Goal: Task Accomplishment & Management: Manage account settings

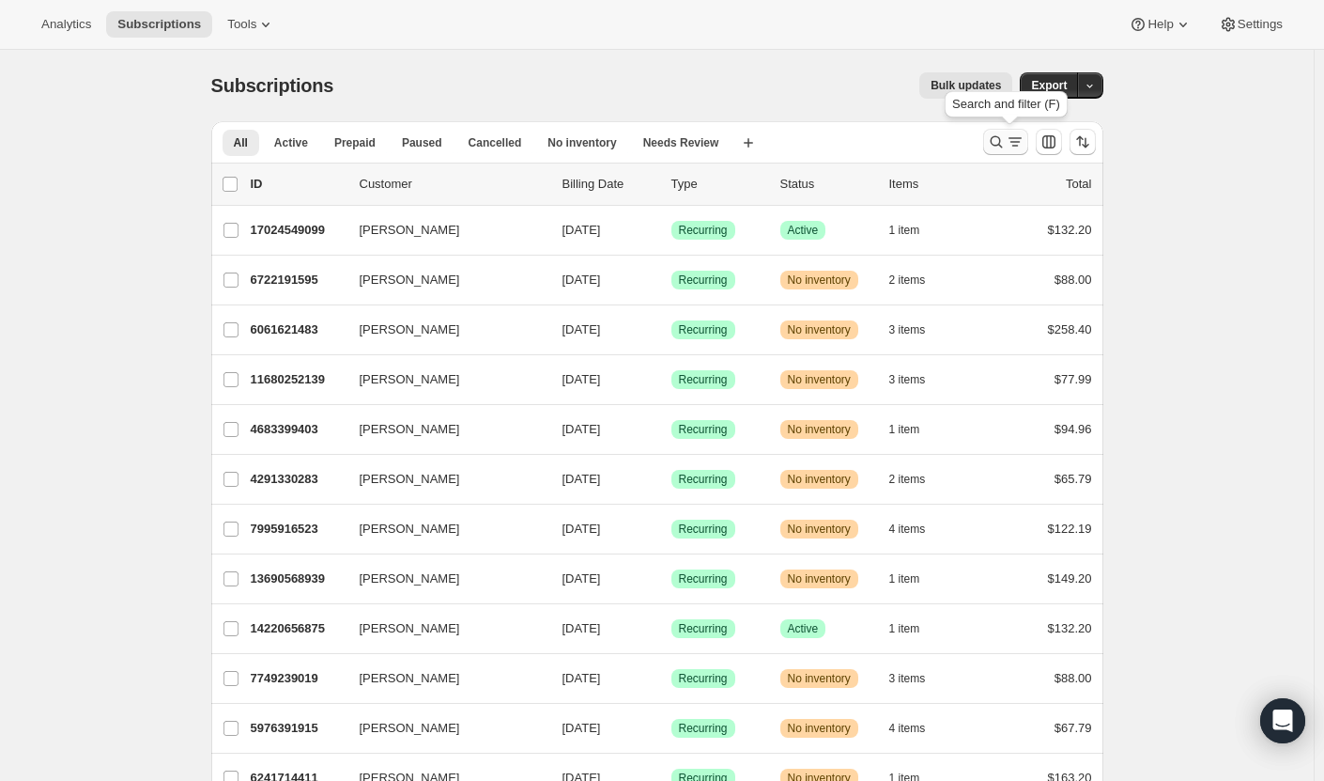
click at [1003, 140] on icon "Search and filter results" at bounding box center [996, 141] width 19 height 19
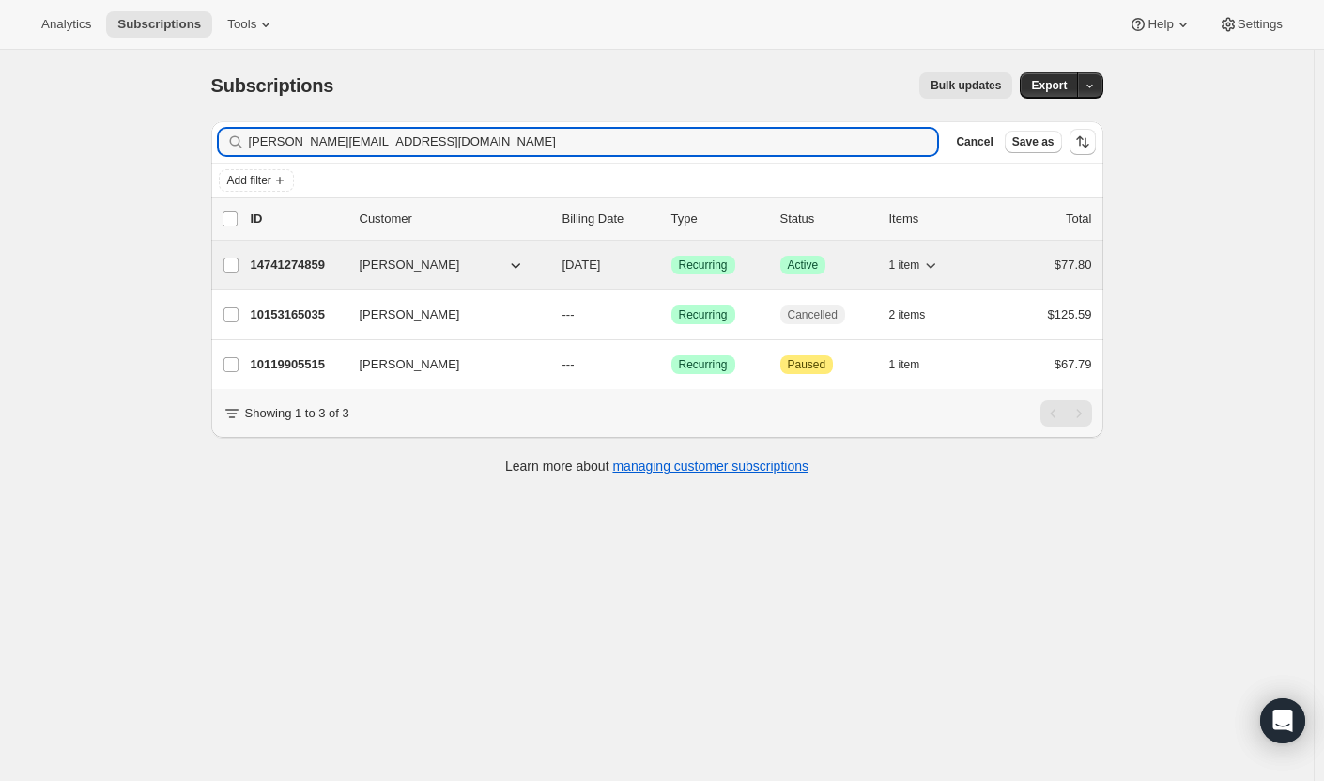
type input "[PERSON_NAME][EMAIL_ADDRESS][DOMAIN_NAME]"
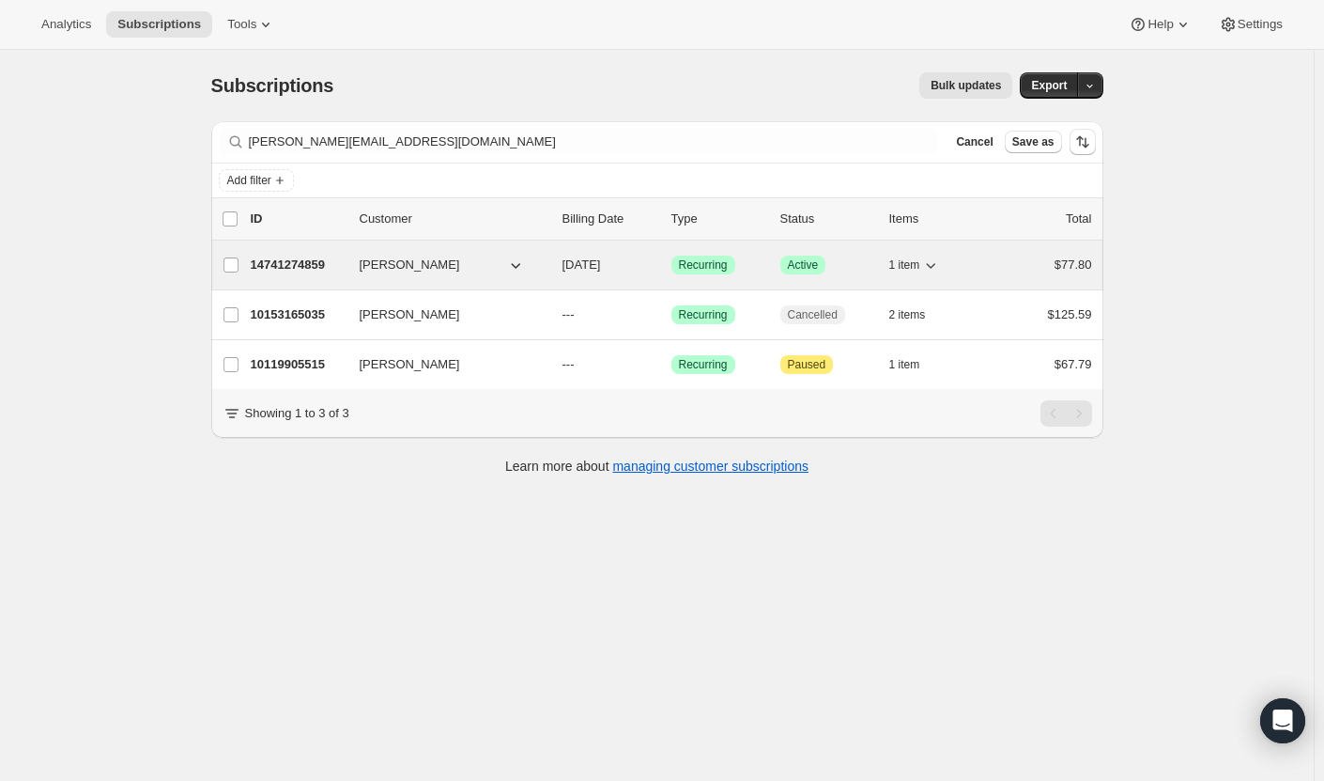
click at [313, 264] on p "14741274859" at bounding box center [298, 264] width 94 height 19
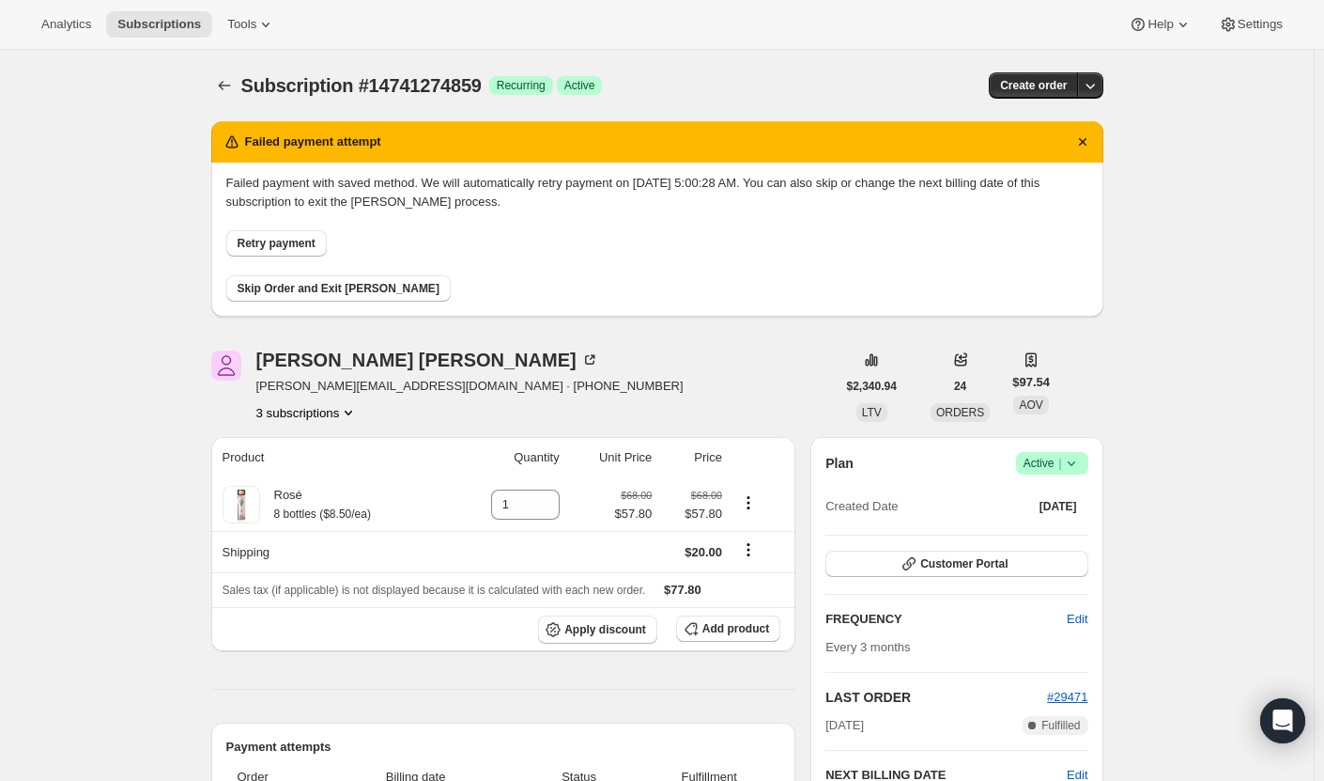
click at [1074, 461] on icon at bounding box center [1071, 463] width 19 height 19
click at [1059, 523] on span "Cancel subscription" at bounding box center [1050, 532] width 106 height 19
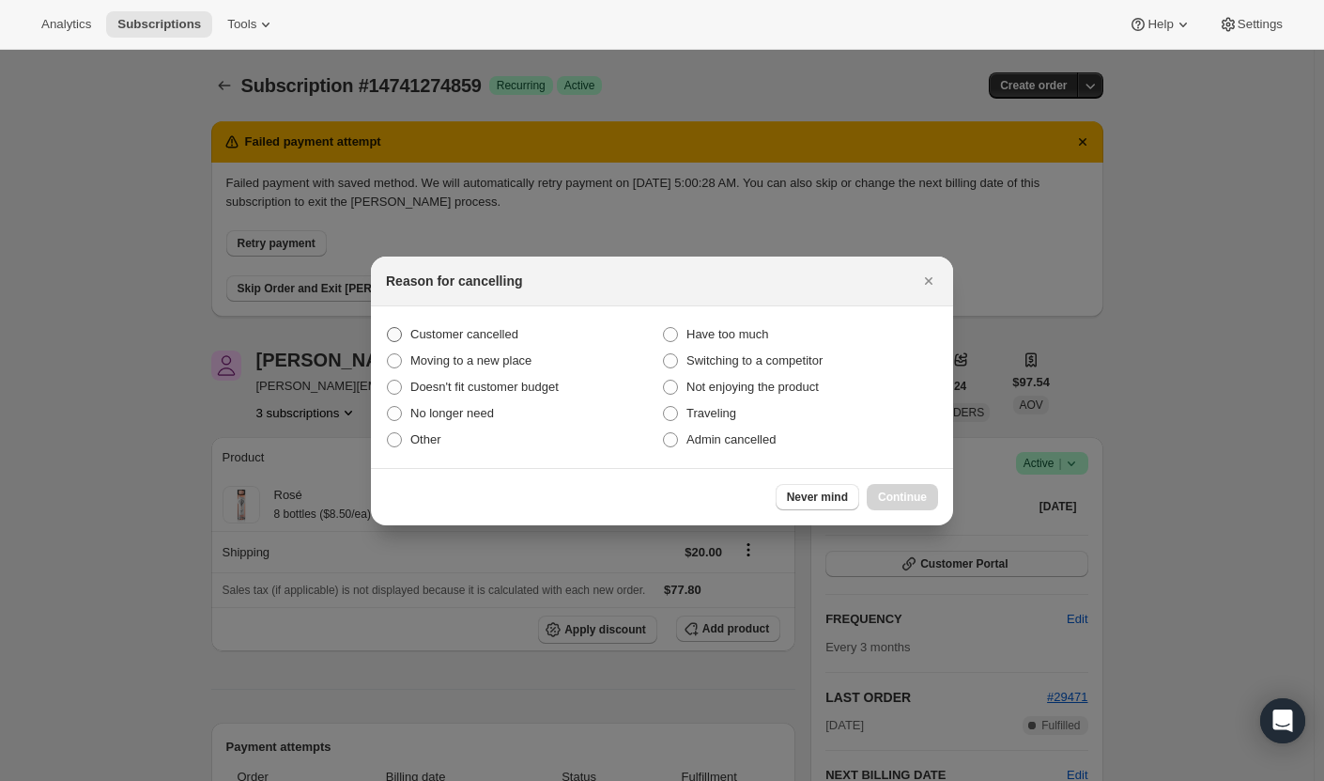
click at [476, 327] on span "Customer cancelled" at bounding box center [464, 334] width 108 height 14
click at [388, 327] on input "Customer cancelled" at bounding box center [387, 327] width 1 height 1
radio input "true"
click at [899, 498] on span "Continue" at bounding box center [902, 496] width 49 height 15
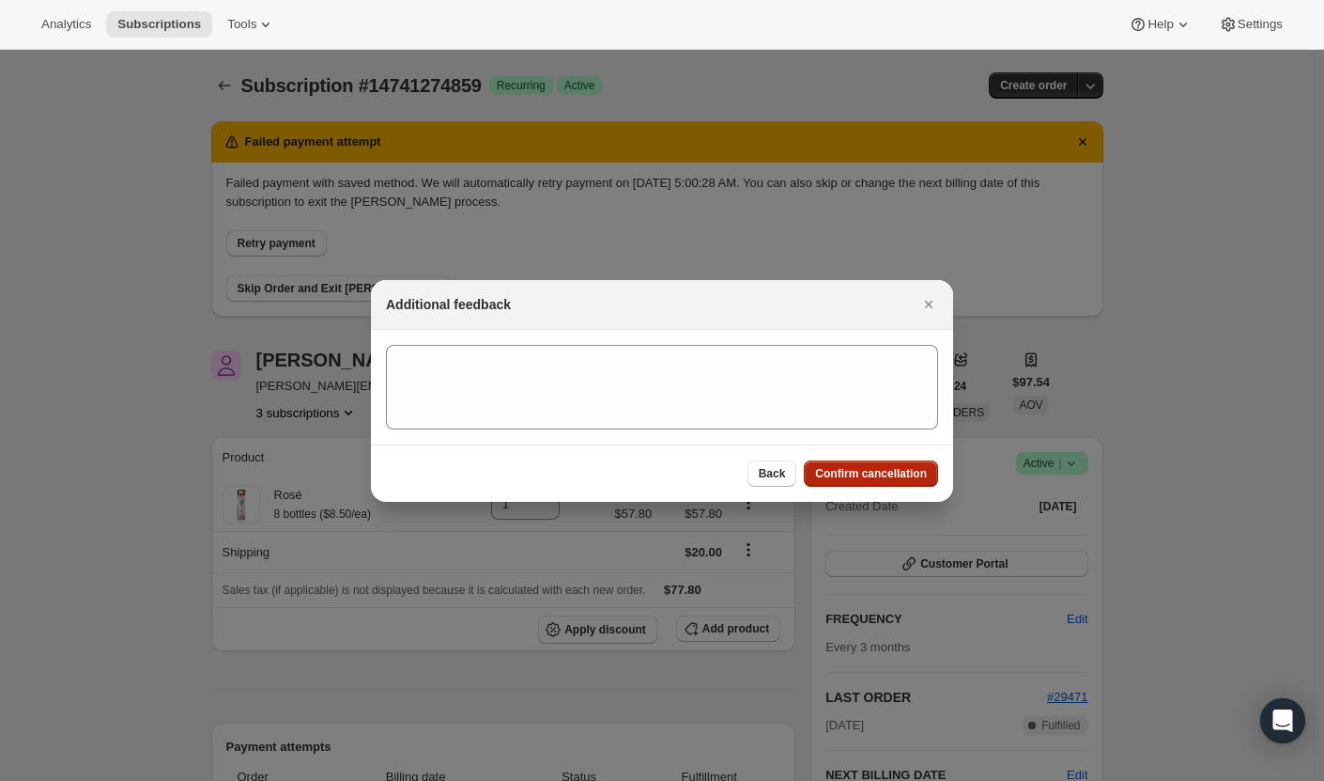
click at [886, 470] on span "Confirm cancellation" at bounding box center [871, 473] width 112 height 15
